Goal: Check status: Check status

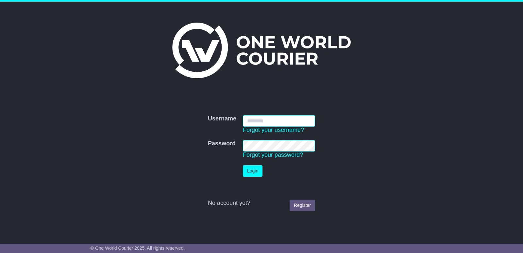
type input "**********"
click at [393, 63] on div at bounding box center [261, 51] width 328 height 56
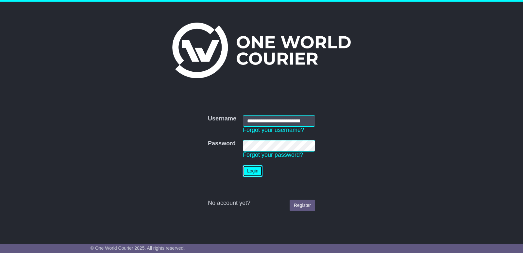
click at [248, 169] on button "Login" at bounding box center [253, 170] width 20 height 11
type input "**********"
click at [260, 172] on button "Login" at bounding box center [253, 170] width 20 height 11
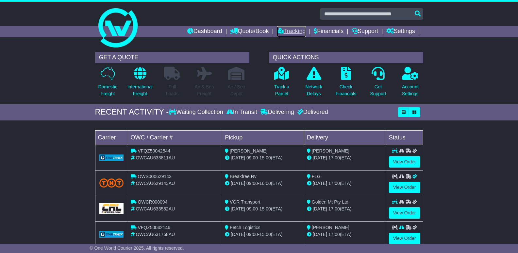
click at [281, 30] on link "Tracking" at bounding box center [291, 31] width 29 height 11
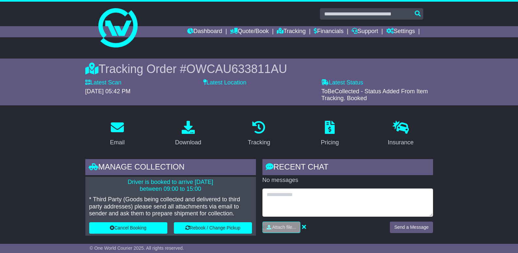
click at [315, 201] on textarea at bounding box center [347, 202] width 171 height 28
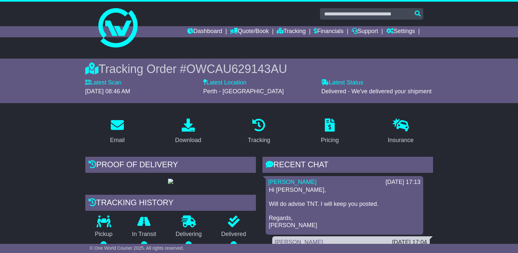
scroll to position [163, 0]
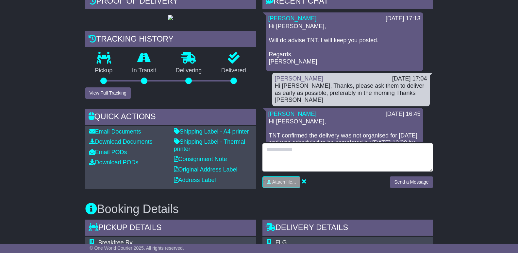
click at [308, 160] on textarea at bounding box center [347, 157] width 171 height 28
type textarea "**********"
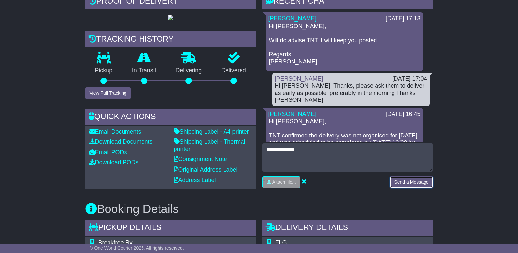
click at [407, 183] on button "Send a Message" at bounding box center [411, 181] width 43 height 11
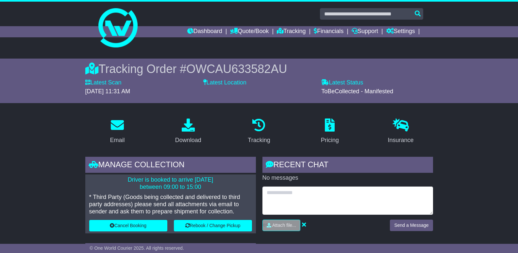
click at [334, 202] on textarea at bounding box center [347, 200] width 171 height 28
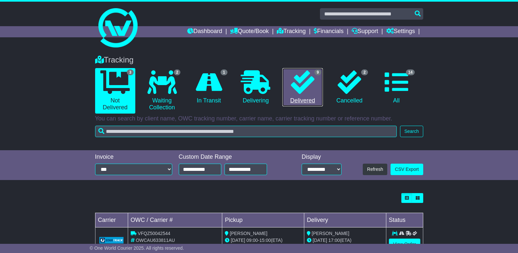
click at [310, 99] on link "9 Delivered" at bounding box center [302, 87] width 40 height 39
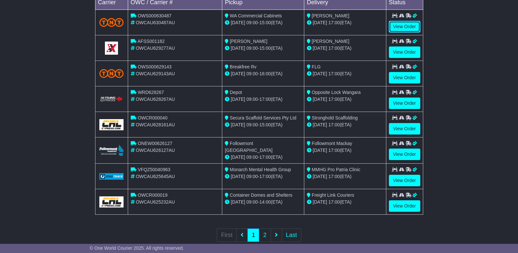
scroll to position [229, 0]
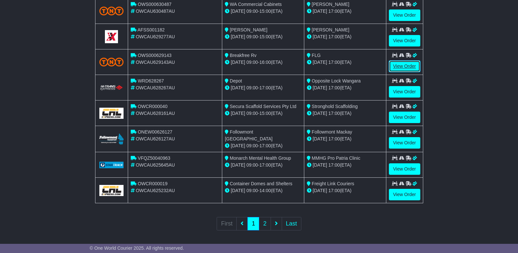
drag, startPoint x: 397, startPoint y: 64, endPoint x: 397, endPoint y: 68, distance: 4.2
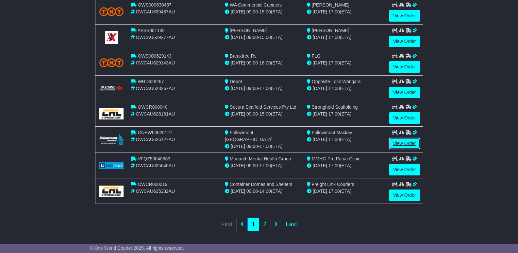
drag, startPoint x: 402, startPoint y: 147, endPoint x: 405, endPoint y: 132, distance: 15.3
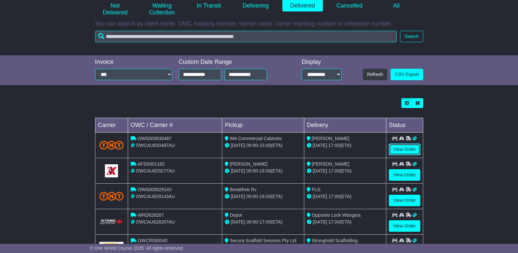
scroll to position [0, 0]
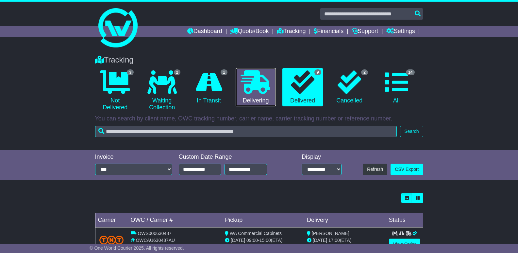
click at [261, 91] on icon at bounding box center [255, 82] width 29 height 24
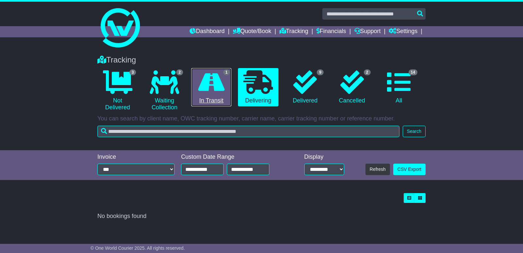
click at [210, 80] on icon at bounding box center [211, 82] width 26 height 24
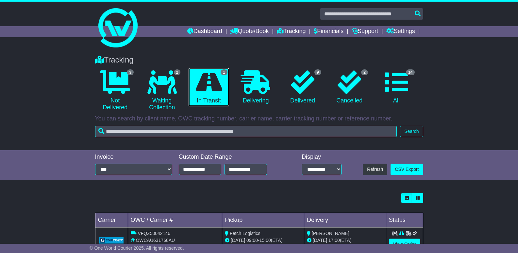
scroll to position [23, 0]
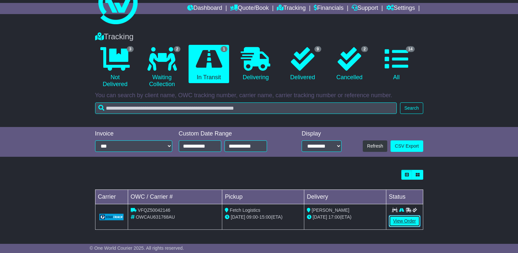
click at [400, 223] on link "View Order" at bounding box center [404, 220] width 31 height 11
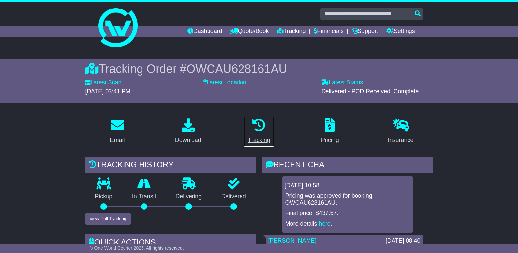
drag, startPoint x: 250, startPoint y: 135, endPoint x: 279, endPoint y: 128, distance: 29.5
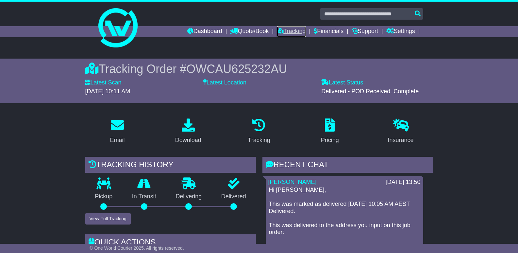
click at [282, 37] on link "Tracking" at bounding box center [291, 31] width 29 height 11
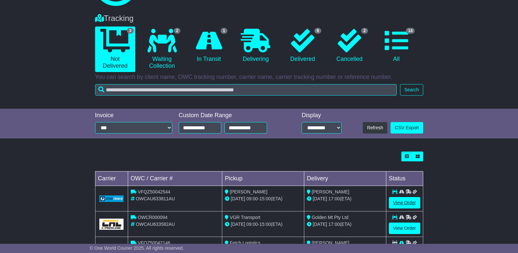
scroll to position [74, 0]
